Goal: Find specific page/section: Find specific page/section

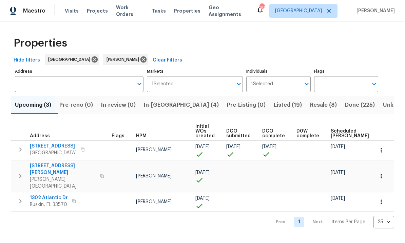
click at [67, 82] on input "Address" at bounding box center [74, 84] width 118 height 16
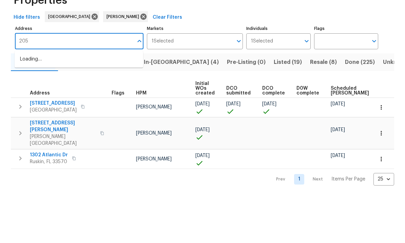
type input "2052"
click at [141, 56] on icon at bounding box center [144, 59] width 6 height 6
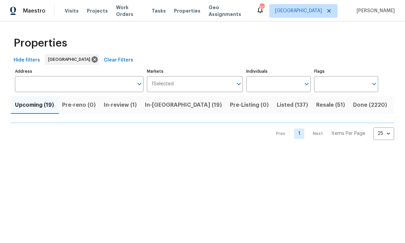
click at [92, 85] on input "Address" at bounding box center [74, 84] width 118 height 16
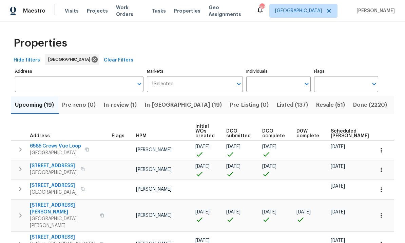
click at [76, 84] on input "Address" at bounding box center [74, 84] width 118 height 16
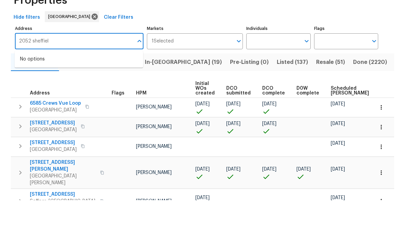
type input "2052 sheffield"
click at [95, 96] on li "2052 Sheffield Ct Oldsmar FL 34677" at bounding box center [79, 101] width 129 height 11
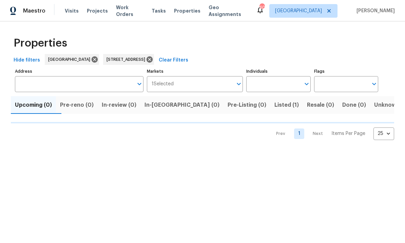
type input "2052 Sheffield Ct Oldsmar FL 34677"
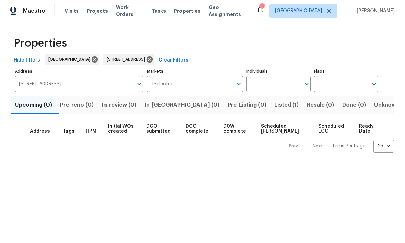
click at [270, 110] on button "Listed (1)" at bounding box center [286, 105] width 33 height 18
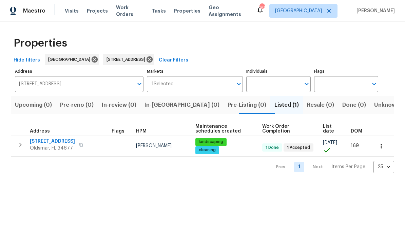
click at [45, 141] on span "[STREET_ADDRESS]" at bounding box center [52, 141] width 45 height 7
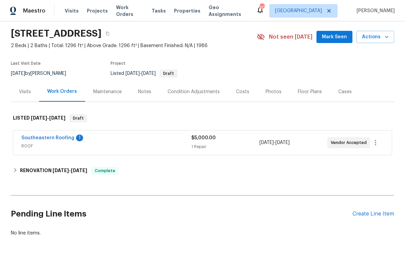
scroll to position [21, 0]
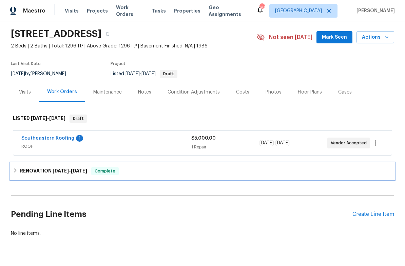
click at [16, 172] on icon at bounding box center [15, 170] width 5 height 5
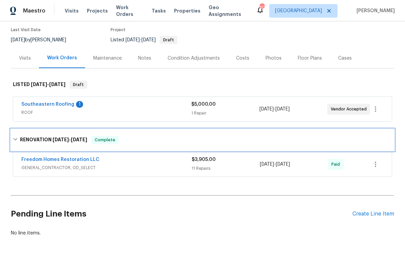
scroll to position [54, 0]
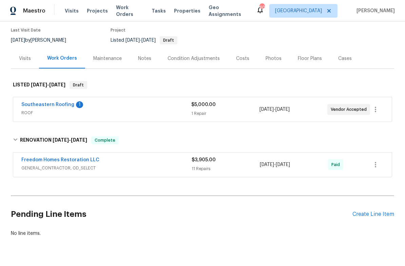
click at [110, 58] on div "Maintenance" at bounding box center [107, 58] width 29 height 7
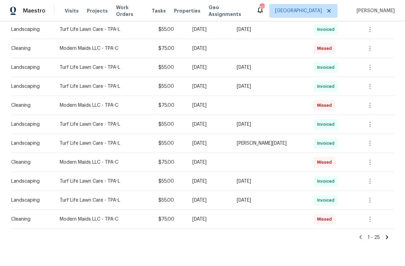
scroll to position [393, 0]
click at [255, 237] on div "1 - 25" at bounding box center [203, 235] width 384 height 12
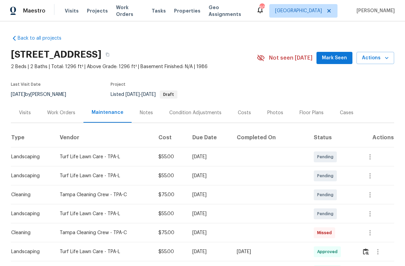
scroll to position [0, 0]
click at [56, 115] on div "Work Orders" at bounding box center [61, 113] width 28 height 7
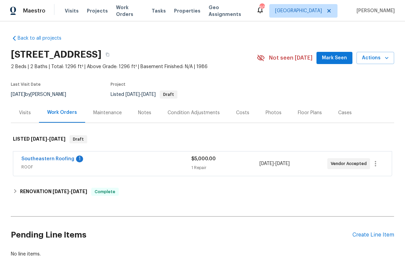
click at [8, 187] on div "Back to all projects [STREET_ADDRESS] 2 Beds | 2 Baths | Total: 1296 ft² | Abov…" at bounding box center [202, 143] width 405 height 245
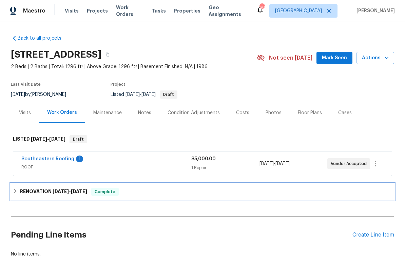
click at [18, 192] on div "RENOVATION [DATE] - [DATE] Complete" at bounding box center [202, 192] width 379 height 8
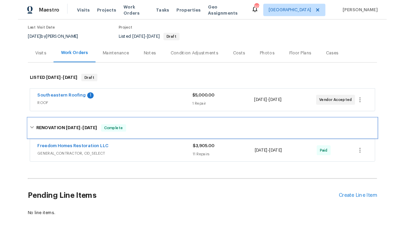
scroll to position [54, 0]
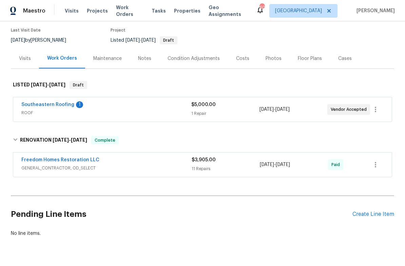
click at [52, 159] on link "Freedom Homes Restoration LLC" at bounding box center [60, 160] width 78 height 5
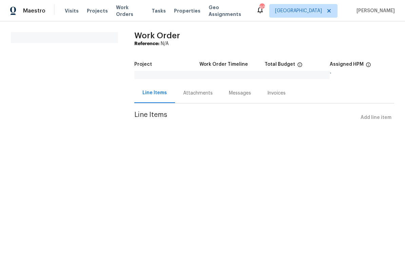
click at [236, 143] on html "Maestro Visits Projects Work Orders Tasks Properties Geo Assignments 60 Tampa […" at bounding box center [202, 71] width 405 height 143
